Goal: Information Seeking & Learning: Check status

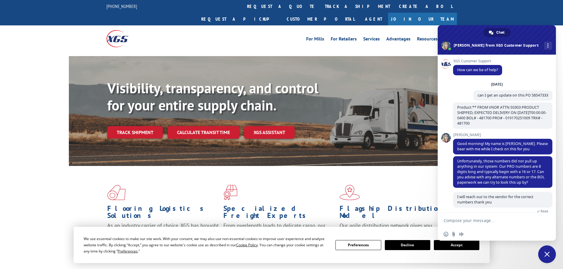
scroll to position [54, 0]
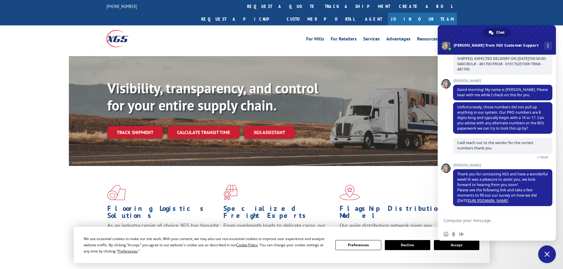
click at [550, 253] on span "Close chat" at bounding box center [547, 255] width 18 height 18
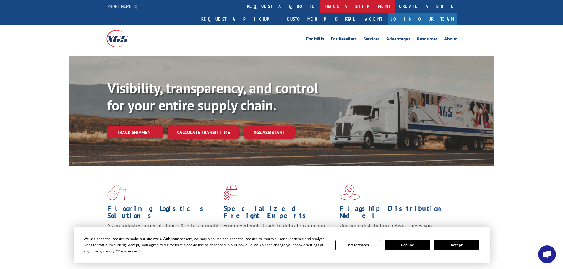
click at [321, 8] on link "track a shipment" at bounding box center [358, 6] width 74 height 13
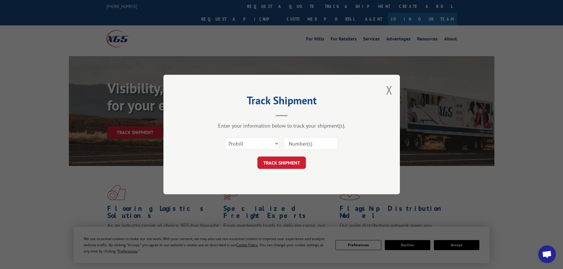
click at [271, 151] on div "Select category... Probill BOL PO" at bounding box center [281, 144] width 177 height 20
click at [264, 145] on select "Select category... Probill BOL PO" at bounding box center [252, 144] width 54 height 12
select select "bol"
click at [225, 138] on select "Select category... Probill BOL PO" at bounding box center [252, 144] width 54 height 12
paste input "481700"
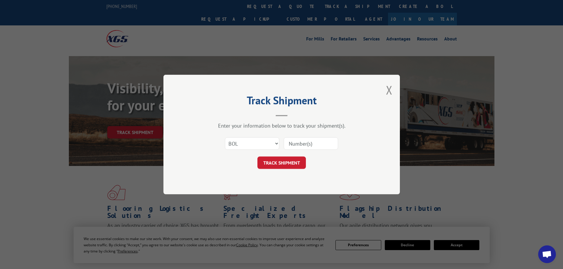
type input "481700"
click button "TRACK SHIPMENT" at bounding box center [282, 163] width 48 height 12
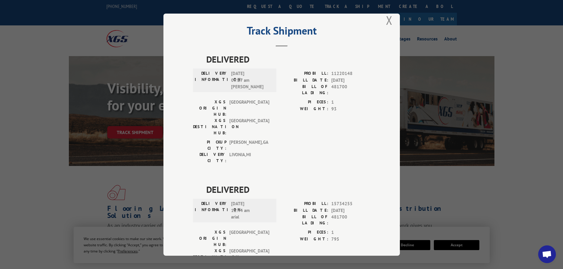
scroll to position [0, 0]
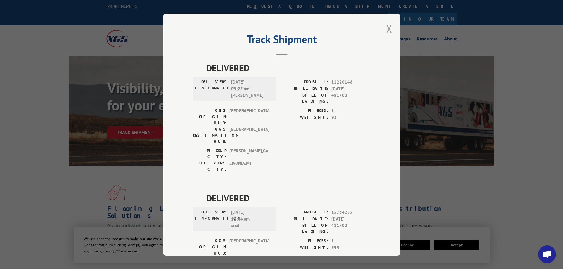
click at [386, 30] on button "Close modal" at bounding box center [389, 29] width 7 height 16
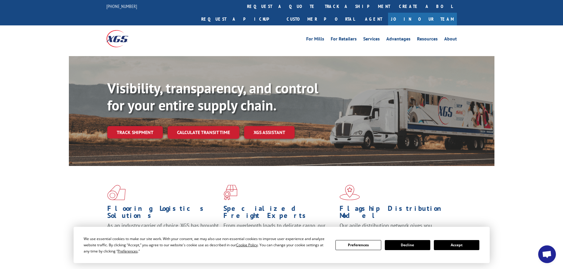
drag, startPoint x: 465, startPoint y: 245, endPoint x: 464, endPoint y: 235, distance: 9.9
click at [465, 245] on button "Accept" at bounding box center [457, 245] width 46 height 10
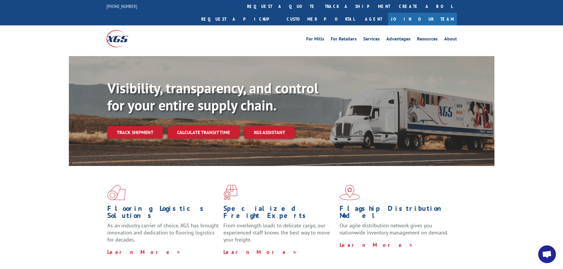
click at [113, 30] on img at bounding box center [117, 38] width 22 height 17
